Goal: Information Seeking & Learning: Learn about a topic

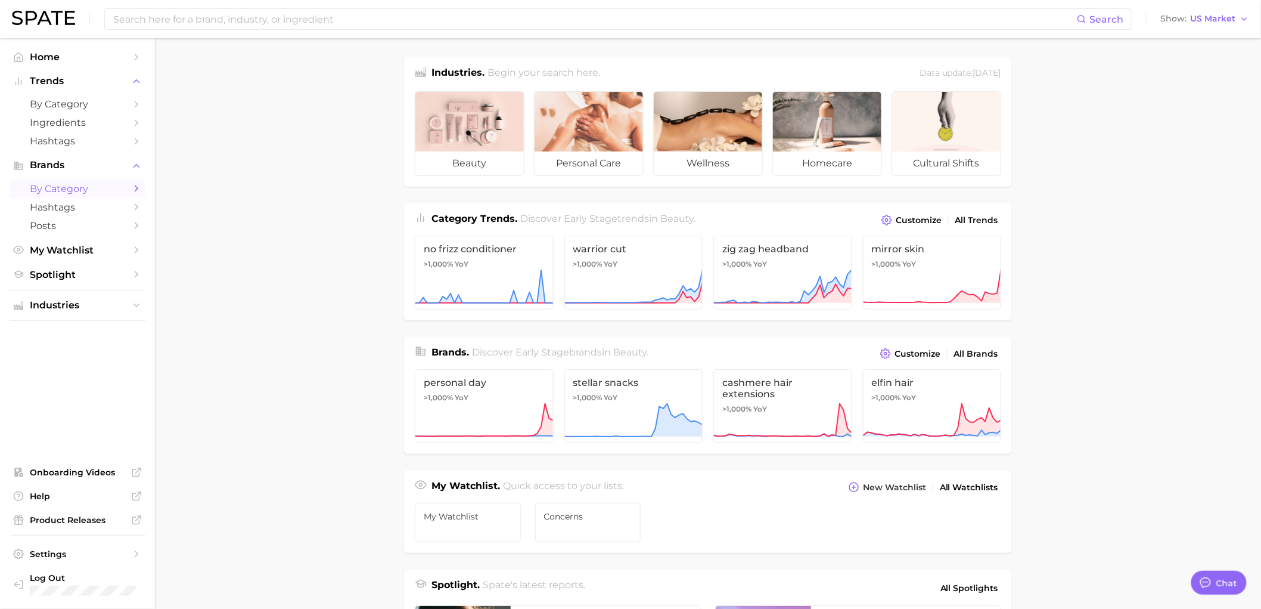
click at [54, 191] on span "by Category" at bounding box center [77, 188] width 95 height 11
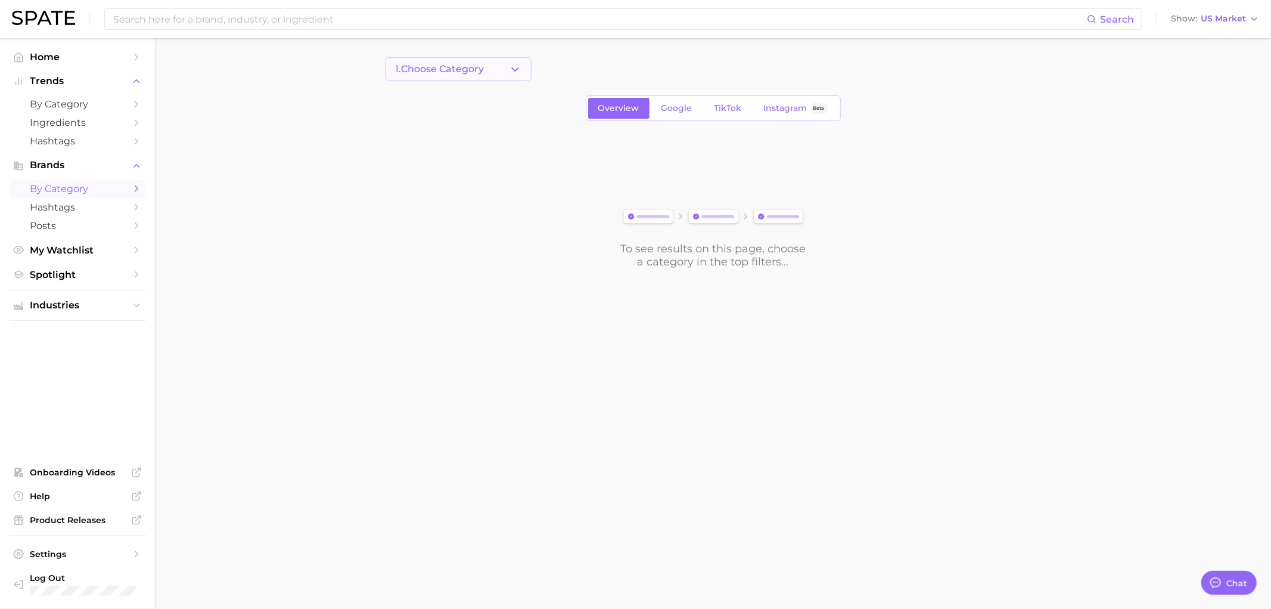
click at [504, 80] on button "1. Choose Category" at bounding box center [459, 69] width 146 height 24
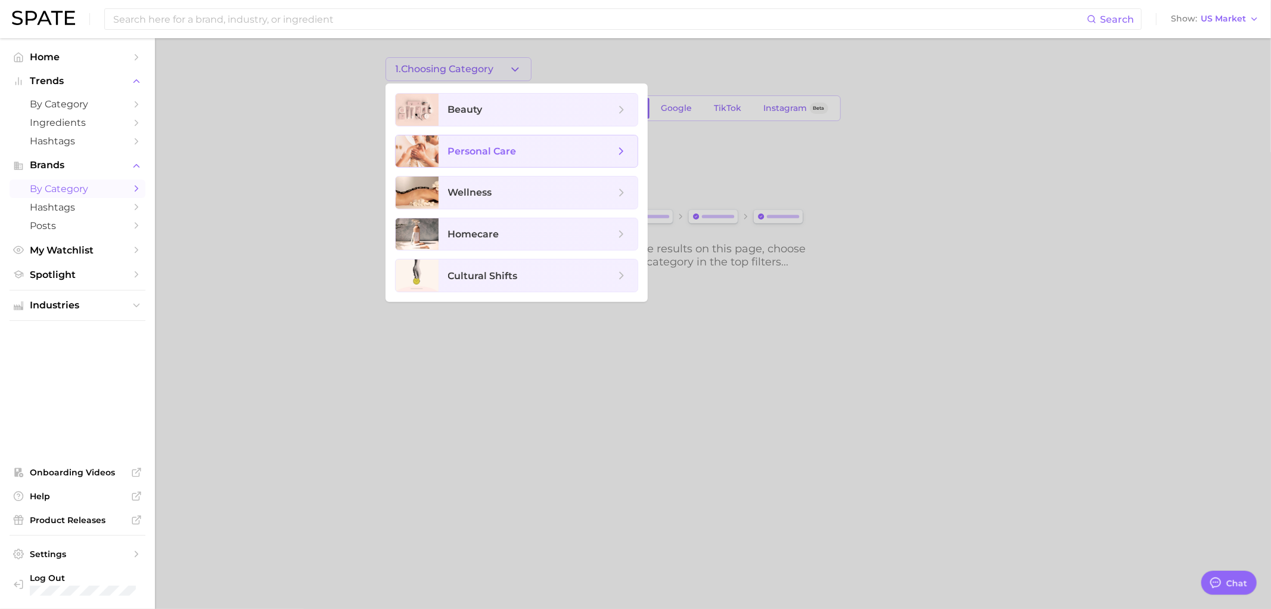
click at [467, 138] on span "personal care" at bounding box center [538, 151] width 199 height 32
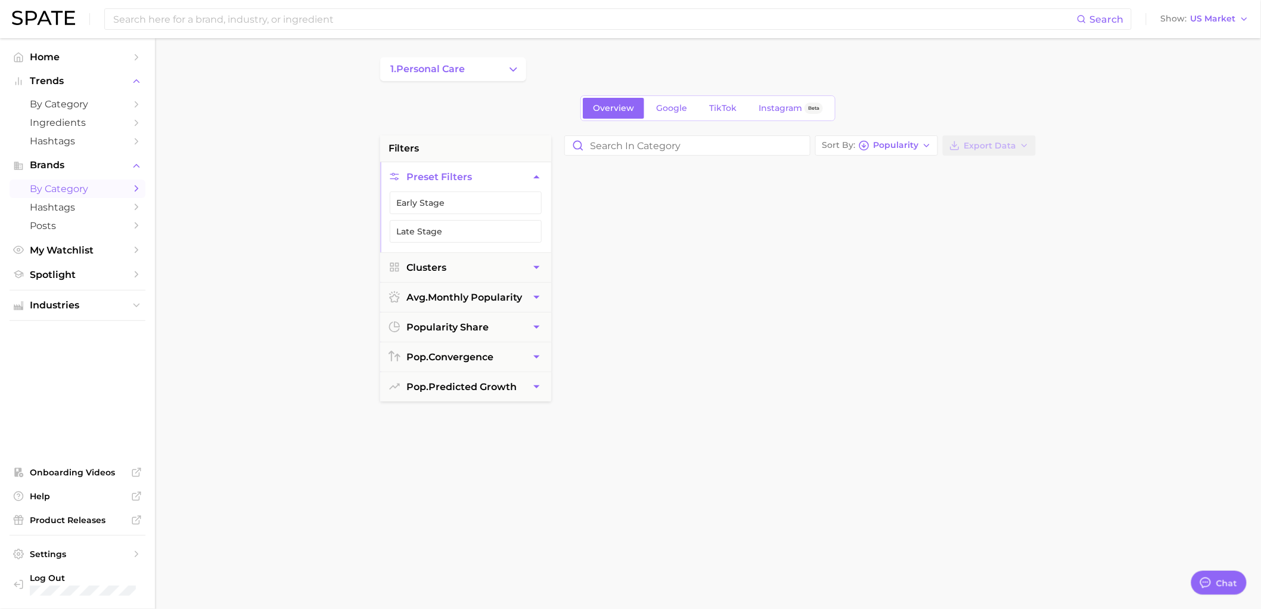
click at [467, 138] on li "filters" at bounding box center [465, 148] width 171 height 26
click at [480, 67] on button "1. personal care" at bounding box center [453, 69] width 146 height 24
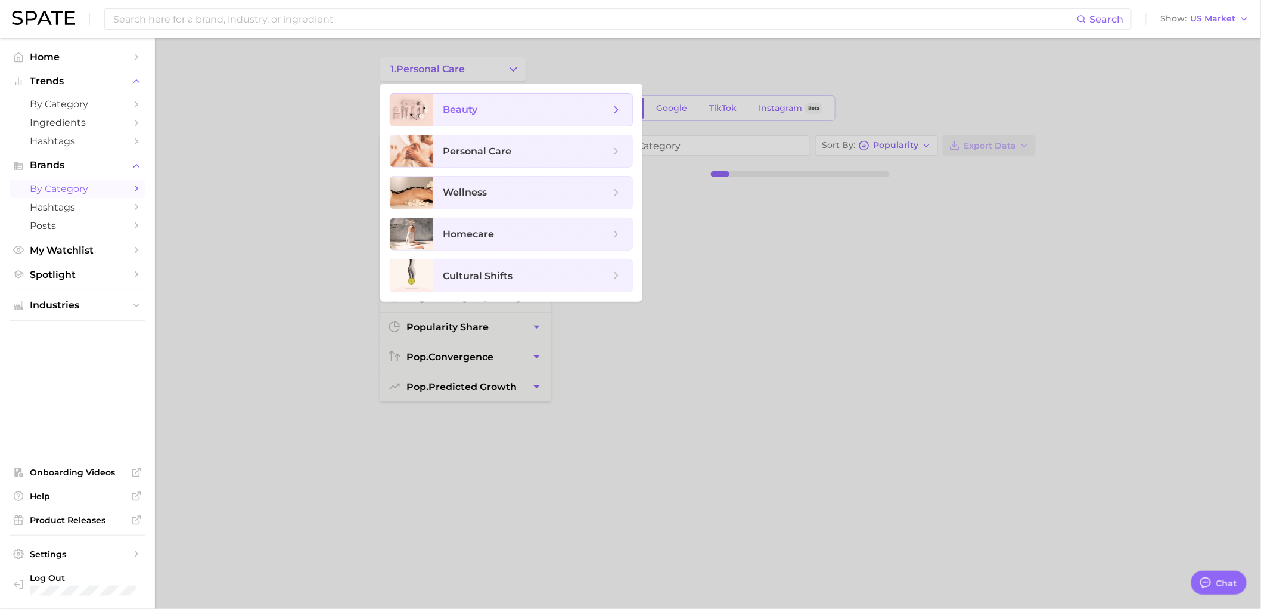
click at [460, 114] on span "beauty" at bounding box center [460, 109] width 35 height 11
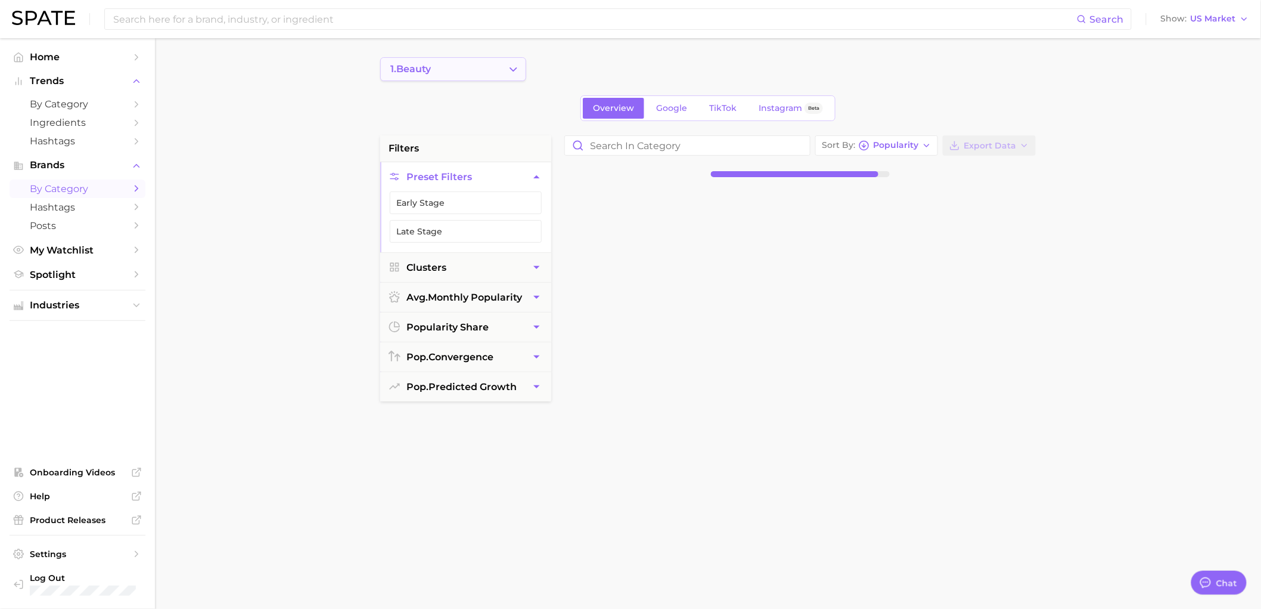
click at [489, 69] on button "1. beauty" at bounding box center [453, 69] width 146 height 24
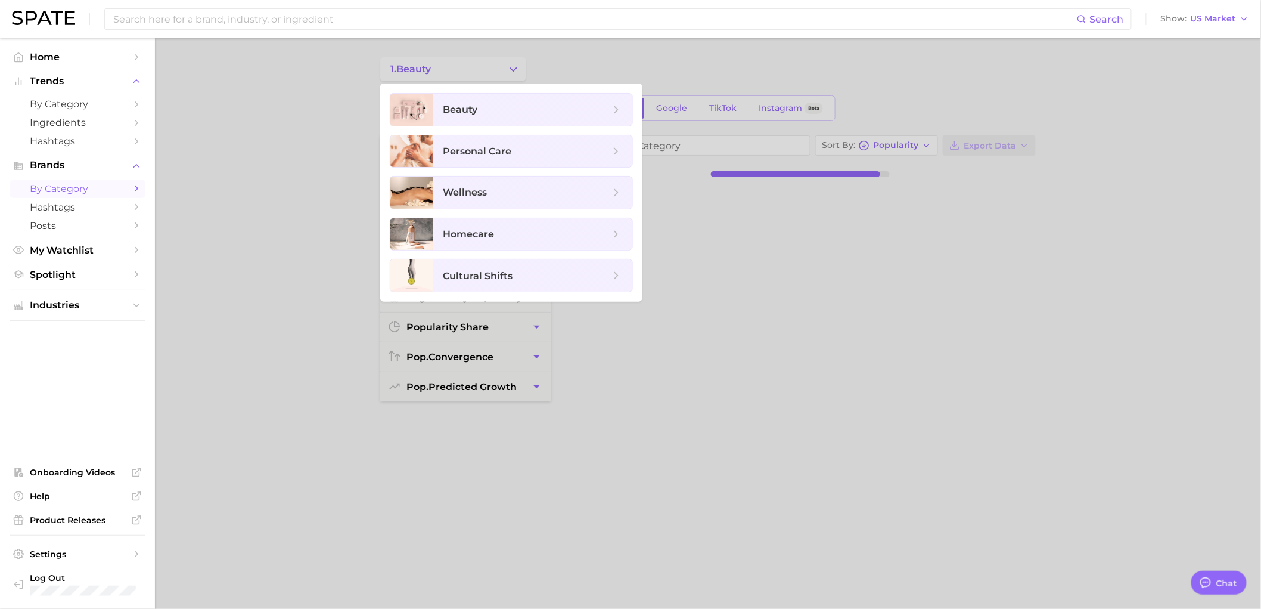
click at [597, 69] on div at bounding box center [630, 304] width 1261 height 609
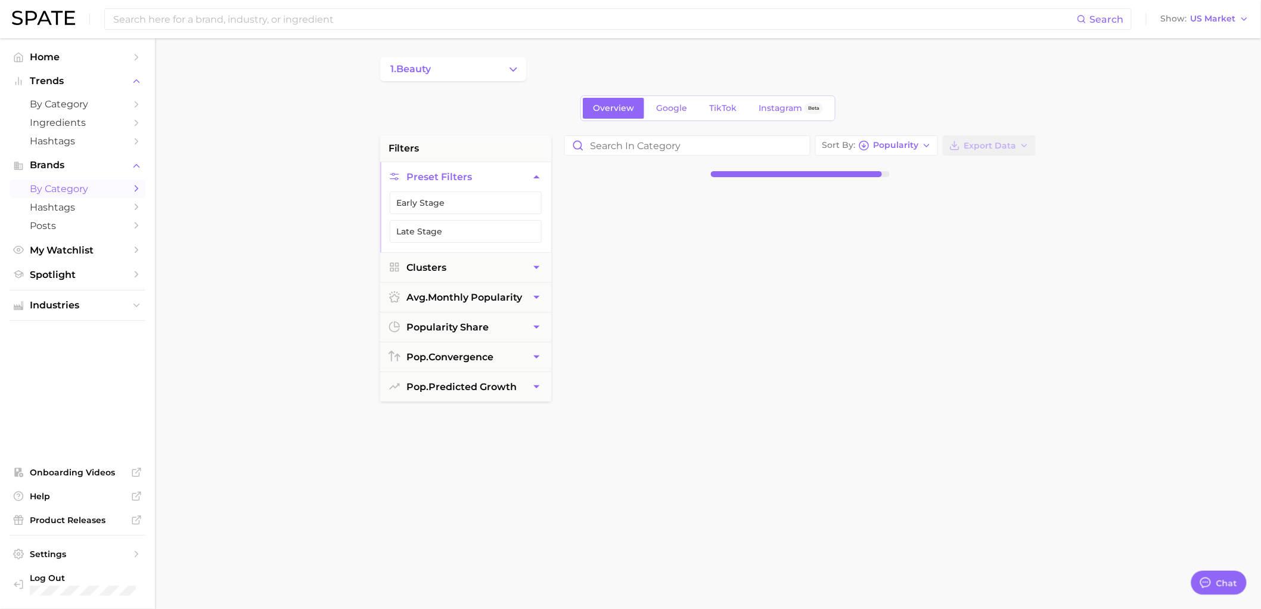
click at [603, 66] on div "1. beauty" at bounding box center [708, 69] width 656 height 24
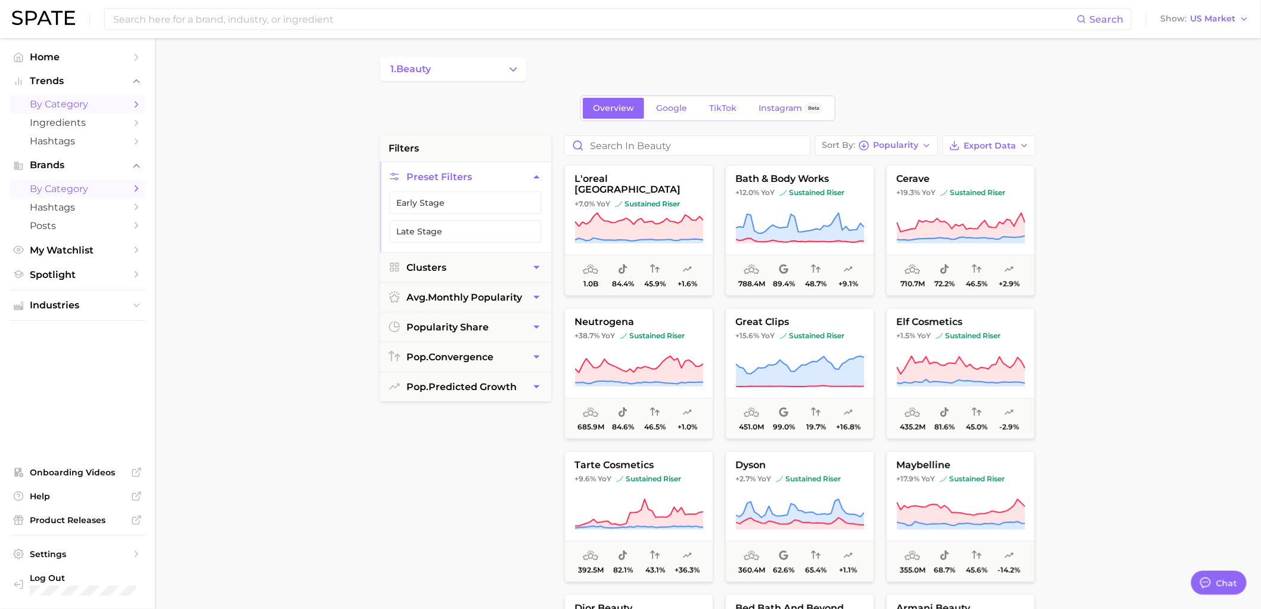
click at [75, 107] on span "by Category" at bounding box center [77, 103] width 95 height 11
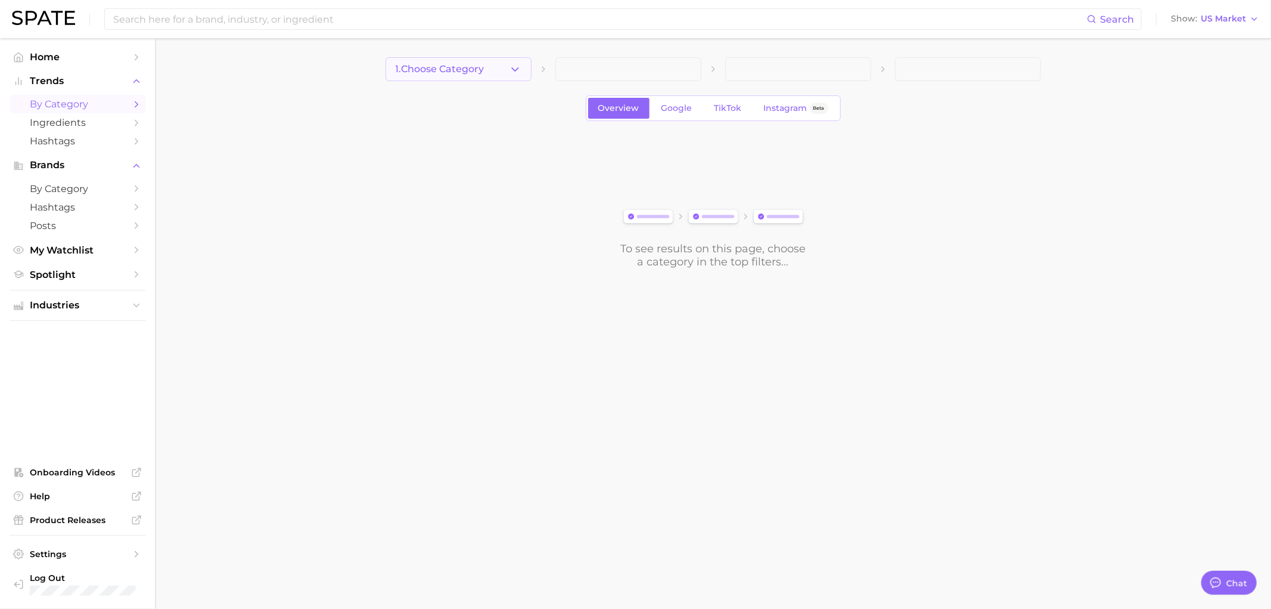
click at [490, 74] on button "1. Choose Category" at bounding box center [459, 69] width 146 height 24
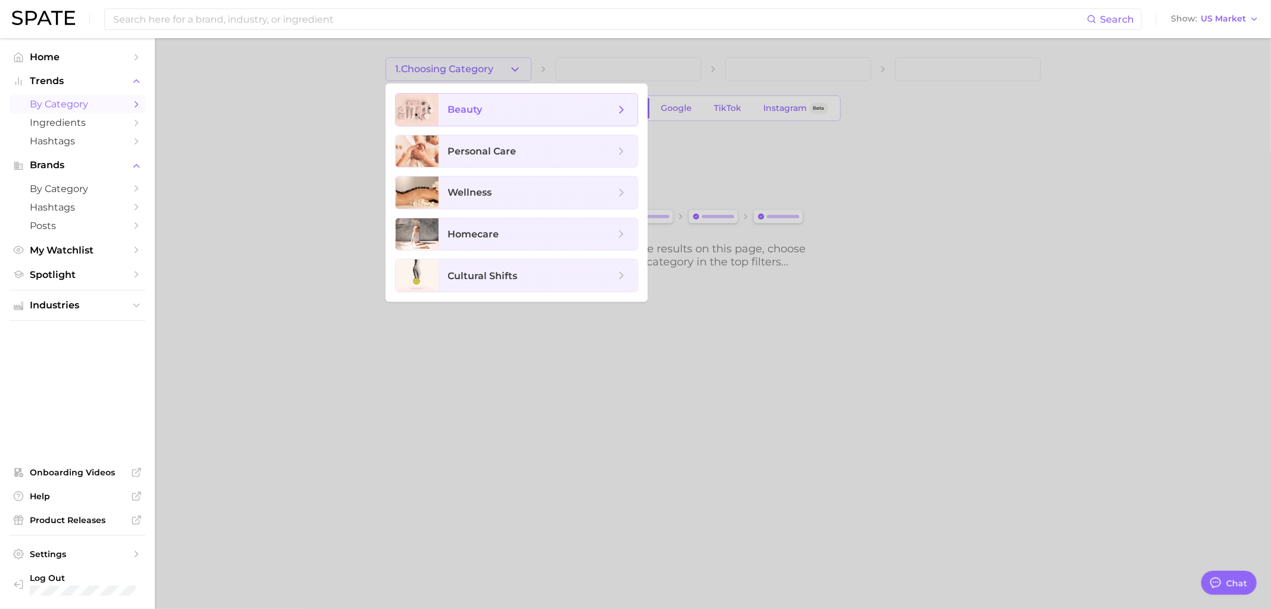
click at [480, 110] on span "beauty" at bounding box center [465, 109] width 35 height 11
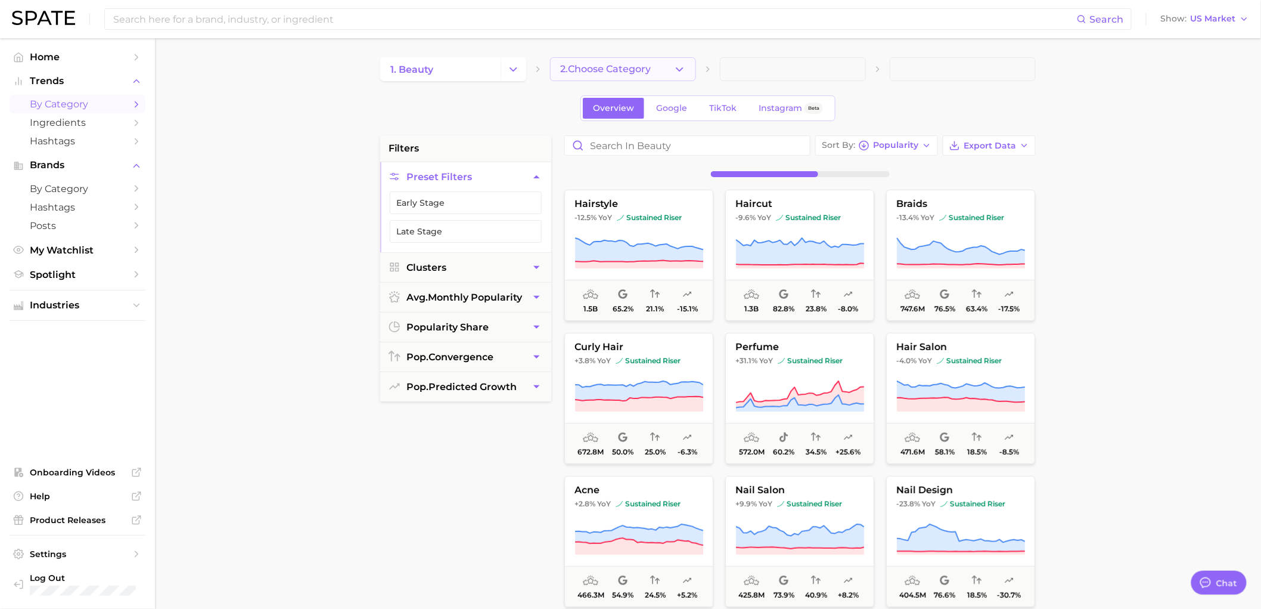
click at [662, 73] on button "2. Choose Category" at bounding box center [623, 69] width 146 height 24
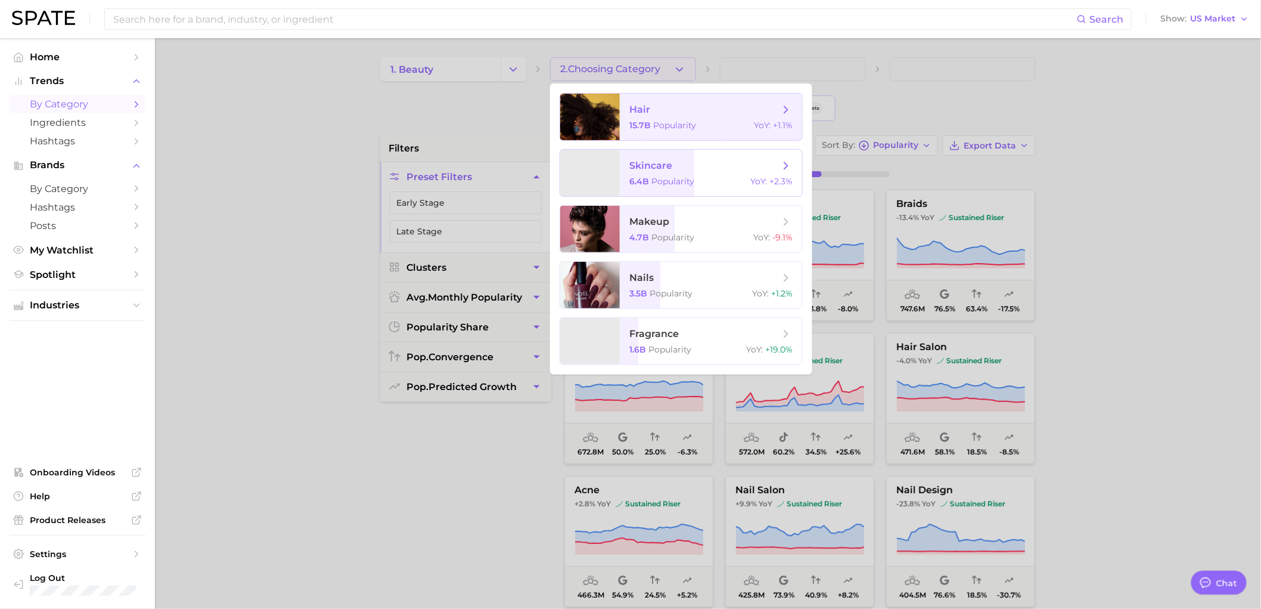
click at [671, 158] on span "skincare 6.4b Popularity YoY : +2.3%" at bounding box center [711, 173] width 182 height 46
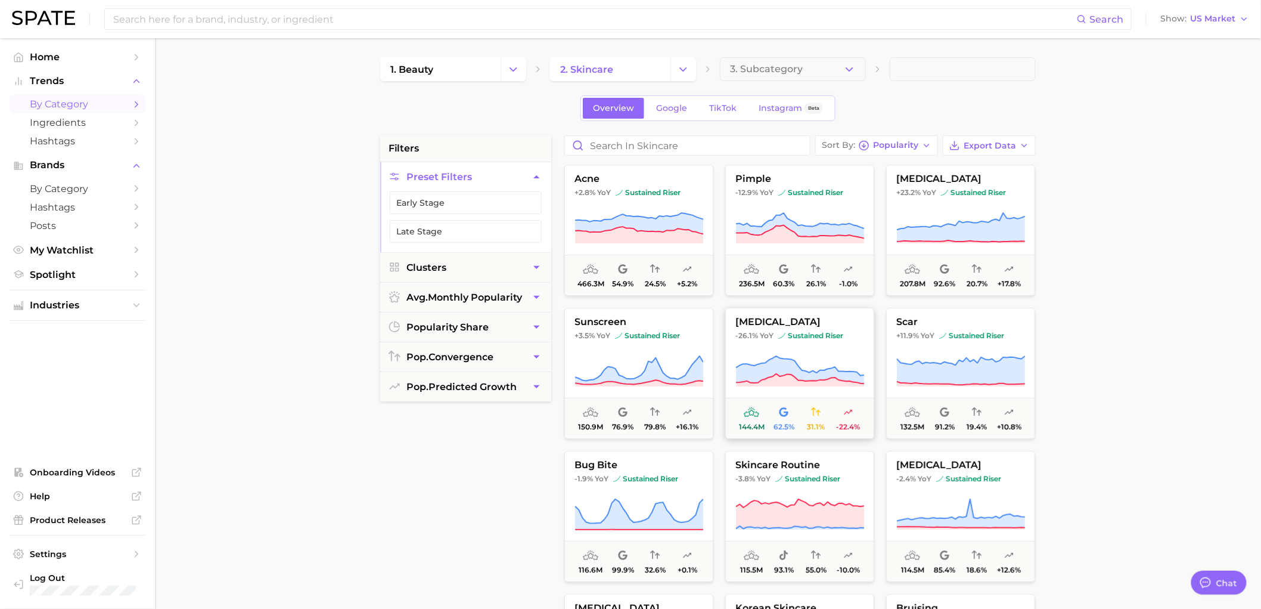
click at [817, 358] on icon at bounding box center [800, 371] width 129 height 33
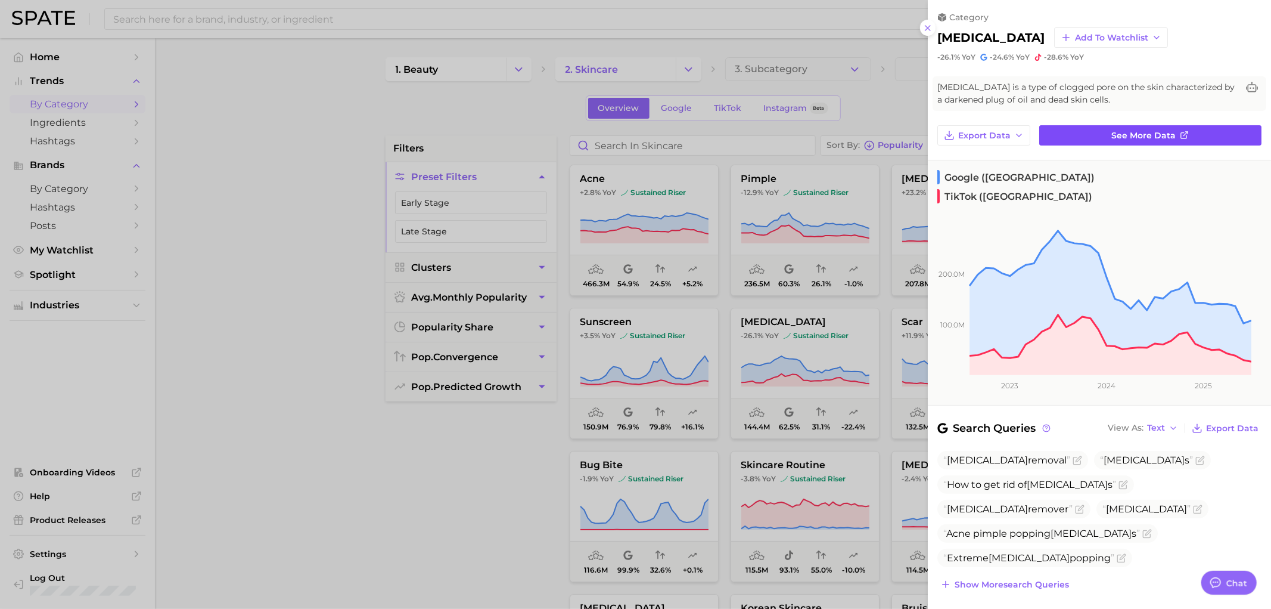
click at [1125, 131] on span "See more data" at bounding box center [1144, 136] width 64 height 10
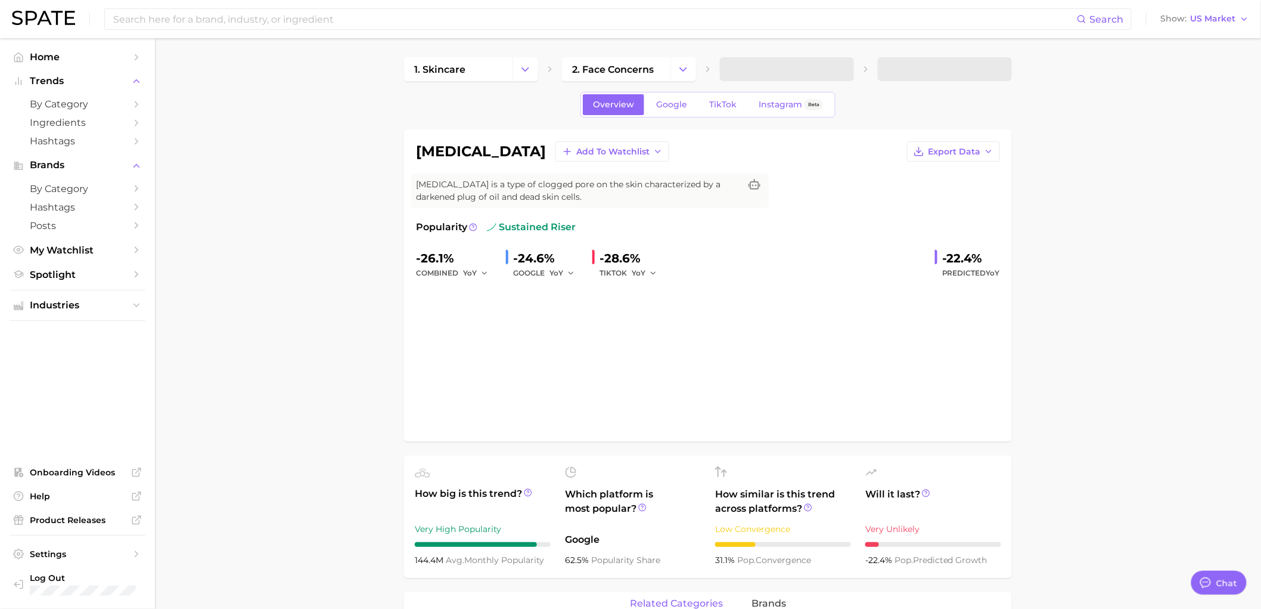
type textarea "x"
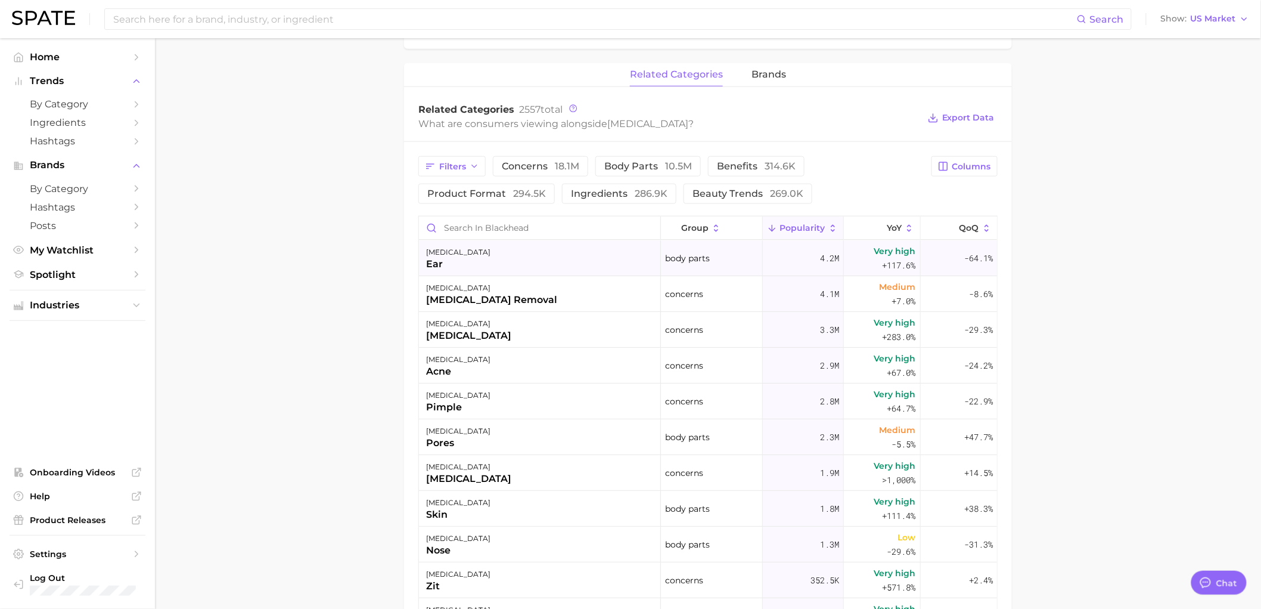
scroll to position [529, 0]
click at [464, 163] on span "Filters" at bounding box center [452, 166] width 27 height 10
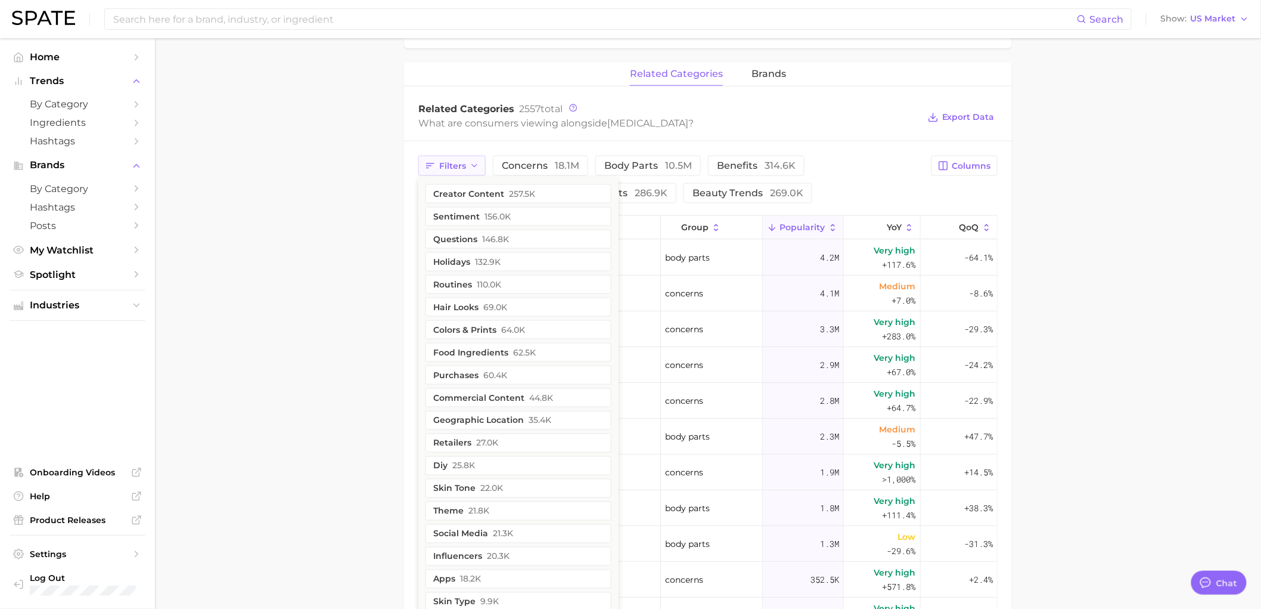
click at [464, 163] on span "Filters" at bounding box center [452, 166] width 27 height 10
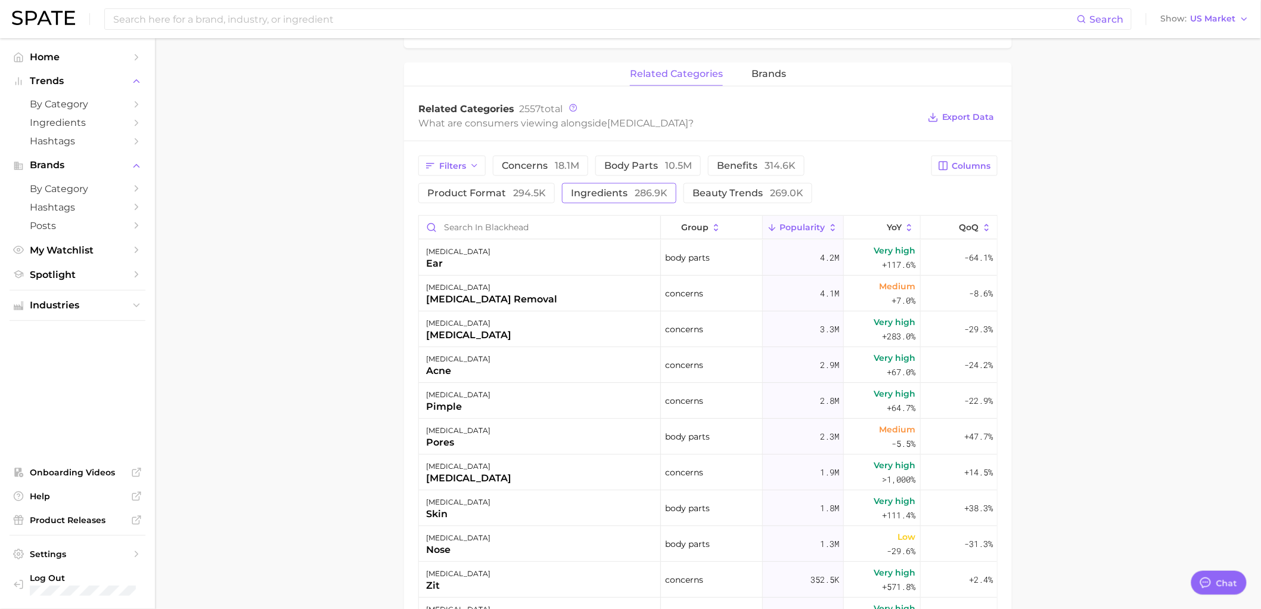
click at [629, 194] on span "ingredients 286.9k" at bounding box center [619, 193] width 97 height 10
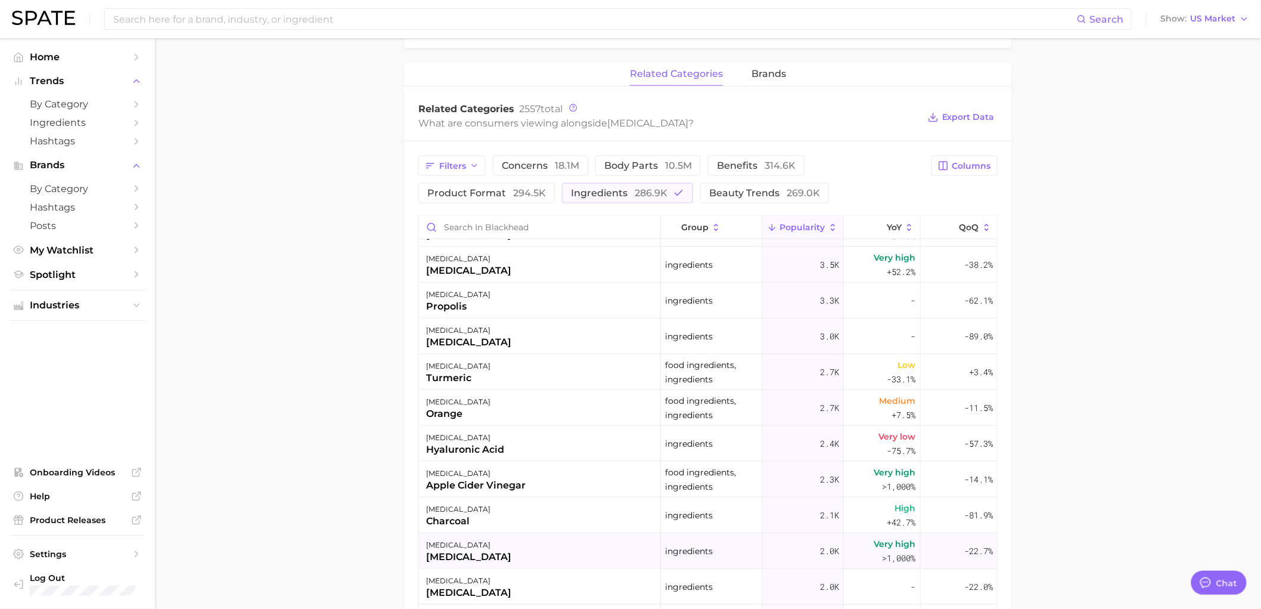
click at [616, 550] on div "blackhead glycolic acid" at bounding box center [540, 551] width 242 height 36
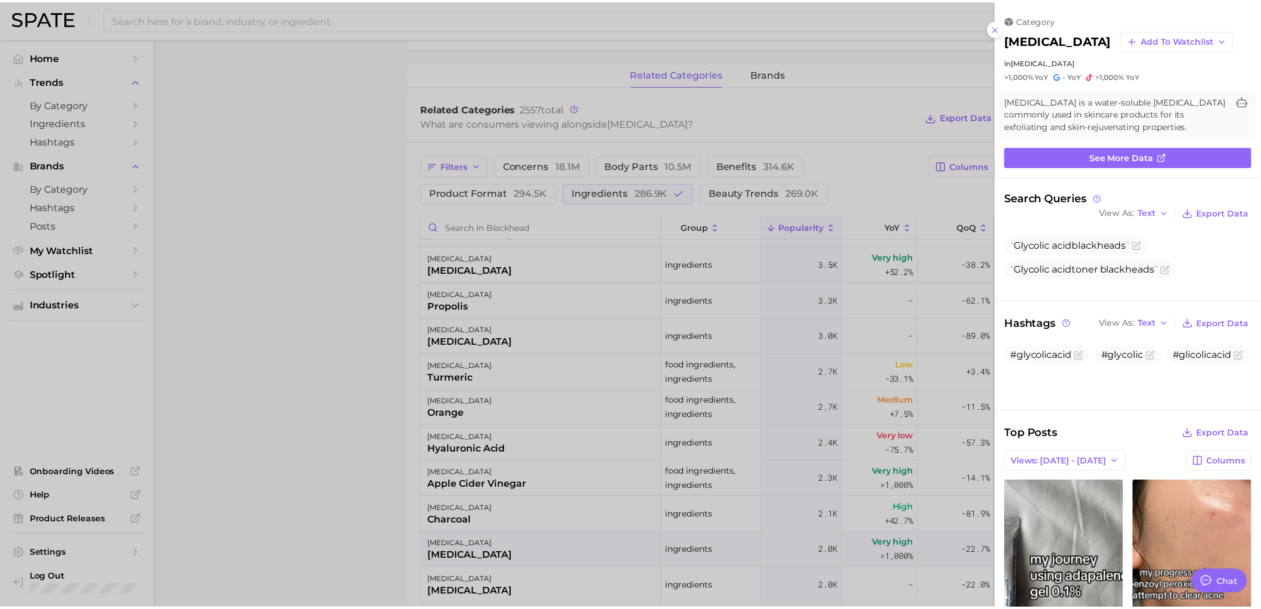
scroll to position [0, 0]
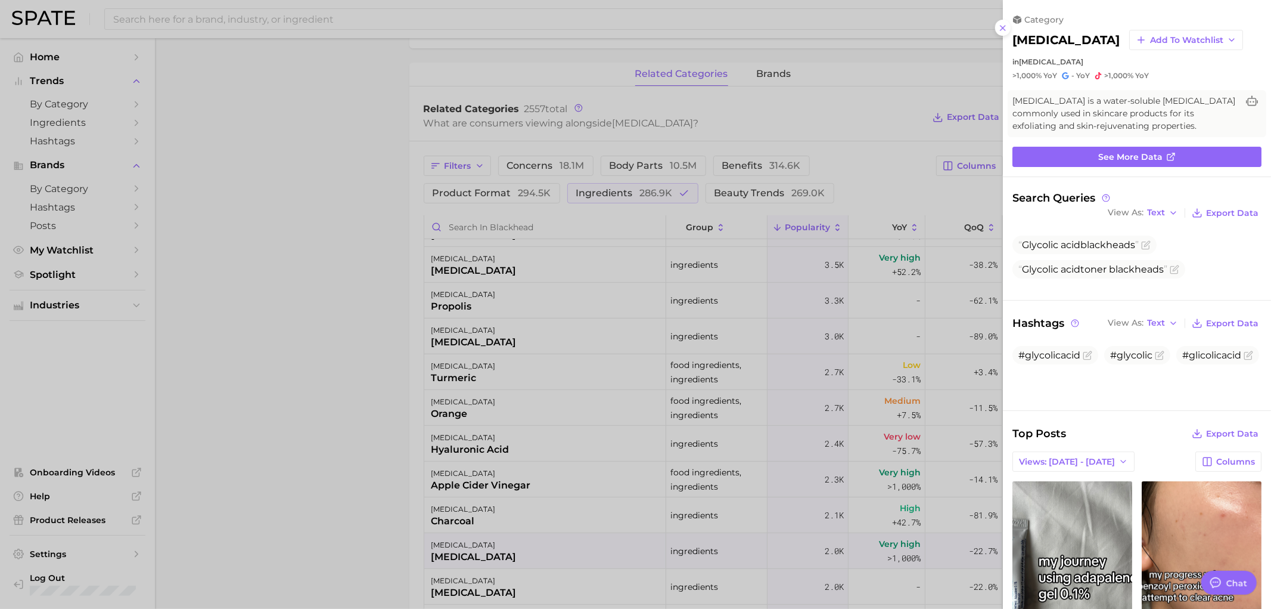
click at [339, 479] on div at bounding box center [635, 304] width 1271 height 609
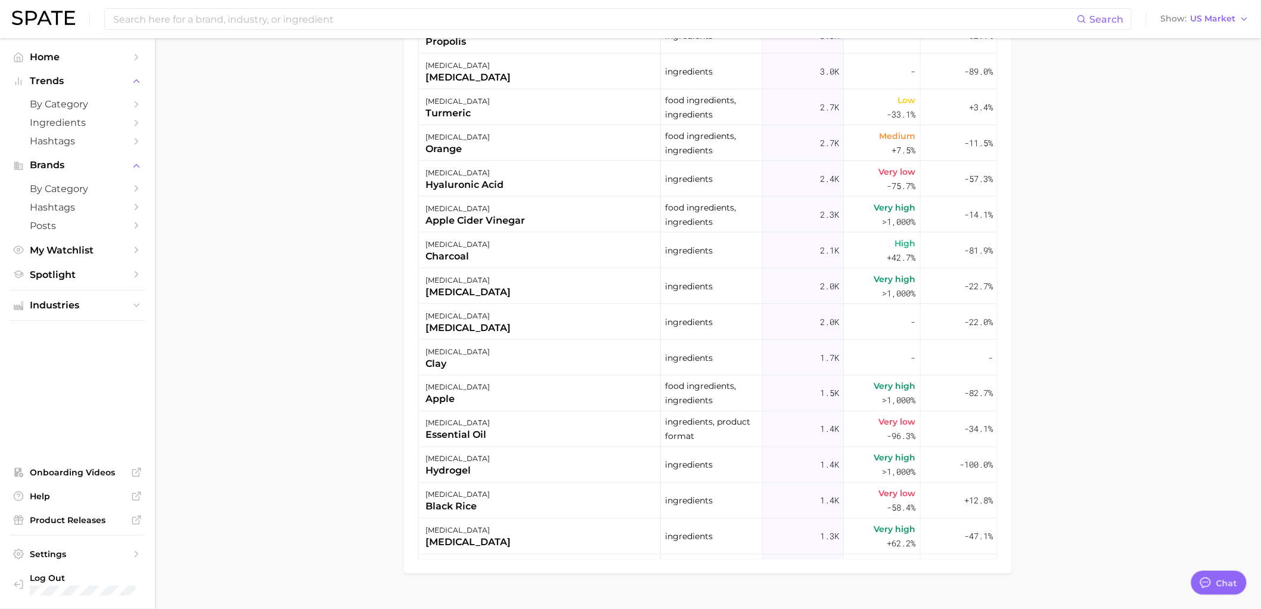
scroll to position [795, 0]
